Goal: Transaction & Acquisition: Purchase product/service

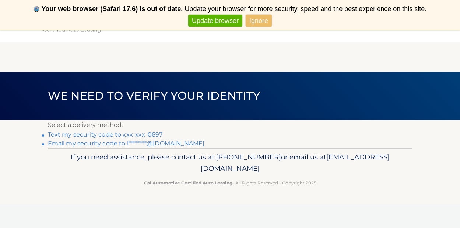
click at [81, 143] on link "Email my security code to l********@yahoo.com" at bounding box center [126, 143] width 157 height 7
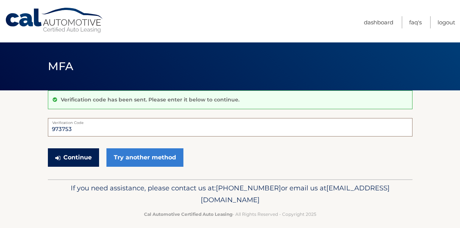
type input "973753"
click at [79, 163] on button "Continue" at bounding box center [73, 157] width 51 height 18
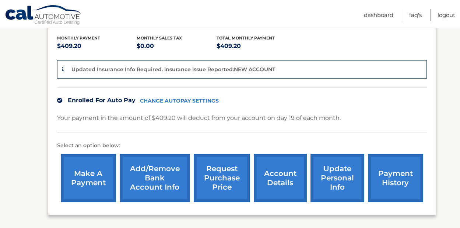
scroll to position [168, 0]
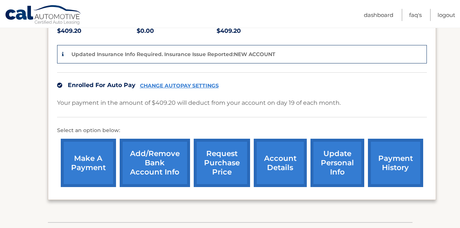
click at [109, 159] on link "make a payment" at bounding box center [88, 163] width 55 height 48
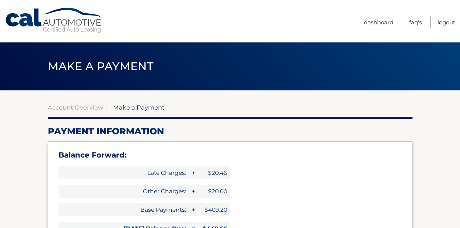
select select "M2FmMmNjOGQtZTc1Yi00MzFjLWI3ZTktZGQzNTY3Y2Q2Yjhl"
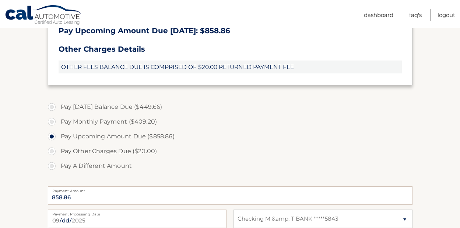
scroll to position [262, 0]
click at [55, 104] on label "Pay [DATE] Balance Due ($449.66)" at bounding box center [230, 106] width 365 height 15
click at [55, 104] on input "Pay [DATE] Balance Due ($449.66)" at bounding box center [54, 105] width 7 height 12
radio input "true"
type input "449.66"
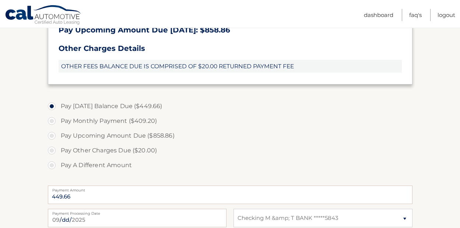
click at [275, 160] on label "Pay A Different Amount" at bounding box center [230, 165] width 365 height 15
click at [58, 160] on input "Pay A Different Amount" at bounding box center [54, 164] width 7 height 12
radio input "true"
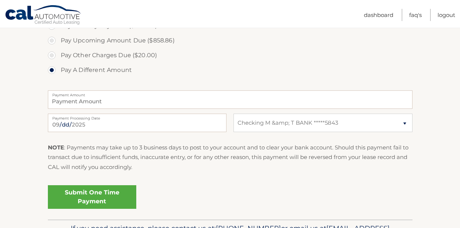
scroll to position [357, 0]
click at [85, 195] on link "Submit One Time Payment" at bounding box center [92, 197] width 88 height 24
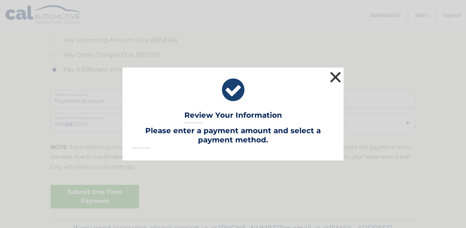
click at [334, 76] on button "×" at bounding box center [335, 77] width 15 height 15
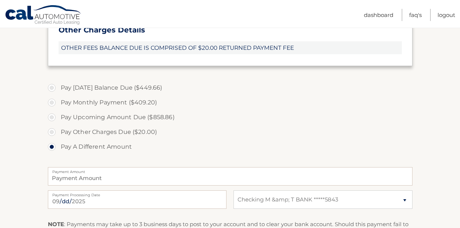
scroll to position [280, 0]
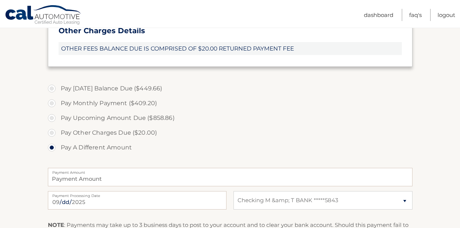
click at [53, 88] on label "Pay [DATE] Balance Due ($449.66)" at bounding box center [230, 88] width 365 height 15
click at [53, 88] on input "Pay [DATE] Balance Due ($449.66)" at bounding box center [54, 87] width 7 height 12
radio input "true"
type input "449.66"
click at [270, 100] on label "Pay Monthly Payment ($409.20)" at bounding box center [230, 103] width 365 height 15
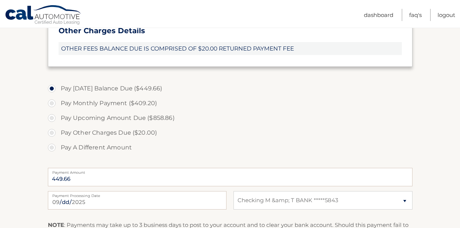
click at [58, 100] on input "Pay Monthly Payment ($409.20)" at bounding box center [54, 102] width 7 height 12
radio input "true"
type input "409.20"
click at [53, 87] on label "Pay [DATE] Balance Due ($449.66)" at bounding box center [230, 88] width 365 height 15
click at [53, 87] on input "Pay [DATE] Balance Due ($449.66)" at bounding box center [54, 87] width 7 height 12
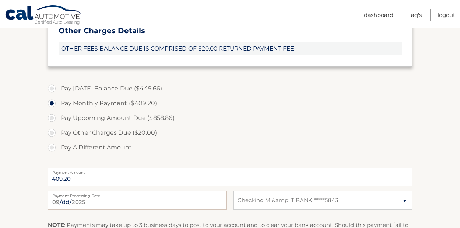
radio input "true"
type input "449.66"
click at [258, 93] on label "Pay [DATE] Balance Due ($449.66)" at bounding box center [230, 88] width 365 height 15
click at [58, 93] on input "Pay [DATE] Balance Due ($449.66)" at bounding box center [54, 87] width 7 height 12
click at [54, 100] on input "Pay Monthly Payment ($409.20)" at bounding box center [54, 102] width 7 height 12
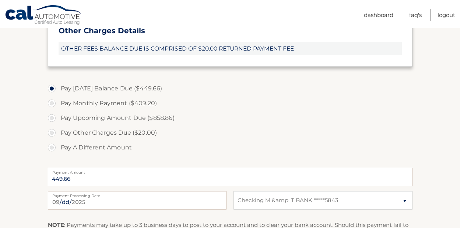
radio input "true"
type input "409.20"
click at [54, 85] on input "Pay [DATE] Balance Due ($449.66)" at bounding box center [54, 87] width 7 height 12
radio input "true"
type input "449.66"
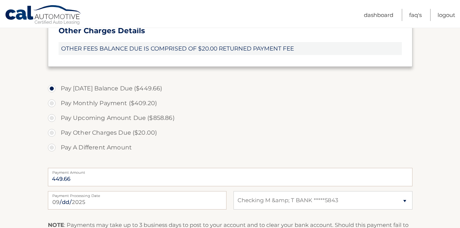
click at [261, 90] on label "Pay [DATE] Balance Due ($449.66)" at bounding box center [230, 88] width 365 height 15
click at [58, 90] on input "Pay [DATE] Balance Due ($449.66)" at bounding box center [54, 87] width 7 height 12
click at [261, 90] on label "Pay [DATE] Balance Due ($449.66)" at bounding box center [230, 88] width 365 height 15
click at [58, 90] on input "Pay [DATE] Balance Due ($449.66)" at bounding box center [54, 87] width 7 height 12
click at [261, 90] on label "Pay [DATE] Balance Due ($449.66)" at bounding box center [230, 88] width 365 height 15
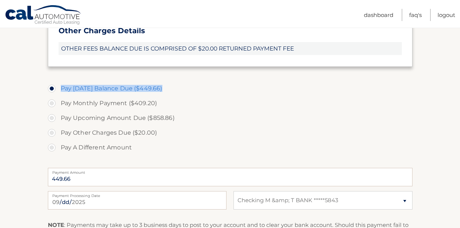
click at [58, 90] on input "Pay [DATE] Balance Due ($449.66)" at bounding box center [54, 87] width 7 height 12
click at [54, 100] on input "Pay Monthly Payment ($409.20)" at bounding box center [54, 102] width 7 height 12
radio input "true"
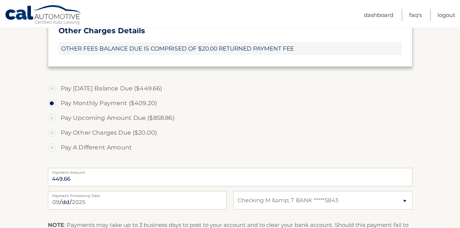
type input "409.20"
click at [54, 85] on input "Pay [DATE] Balance Due ($449.66)" at bounding box center [54, 87] width 7 height 12
radio input "true"
type input "449.66"
click at [442, 208] on section "Account Overview | Make a Payment Payment Information Balance Forward: Late Cha…" at bounding box center [230, 54] width 460 height 486
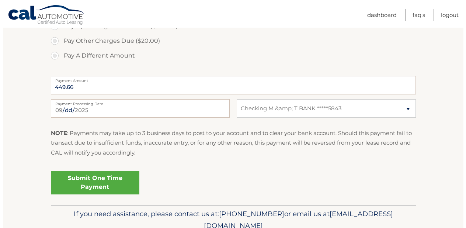
scroll to position [374, 0]
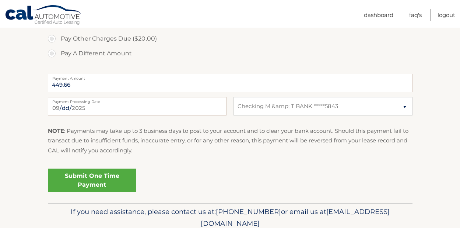
click at [102, 183] on link "Submit One Time Payment" at bounding box center [92, 180] width 88 height 24
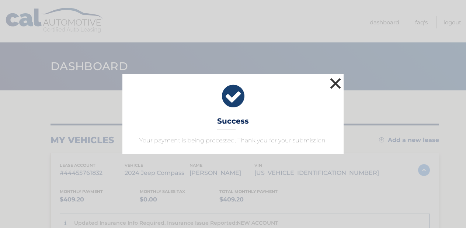
click at [337, 81] on button "×" at bounding box center [335, 83] width 15 height 15
